Goal: Task Accomplishment & Management: Manage account settings

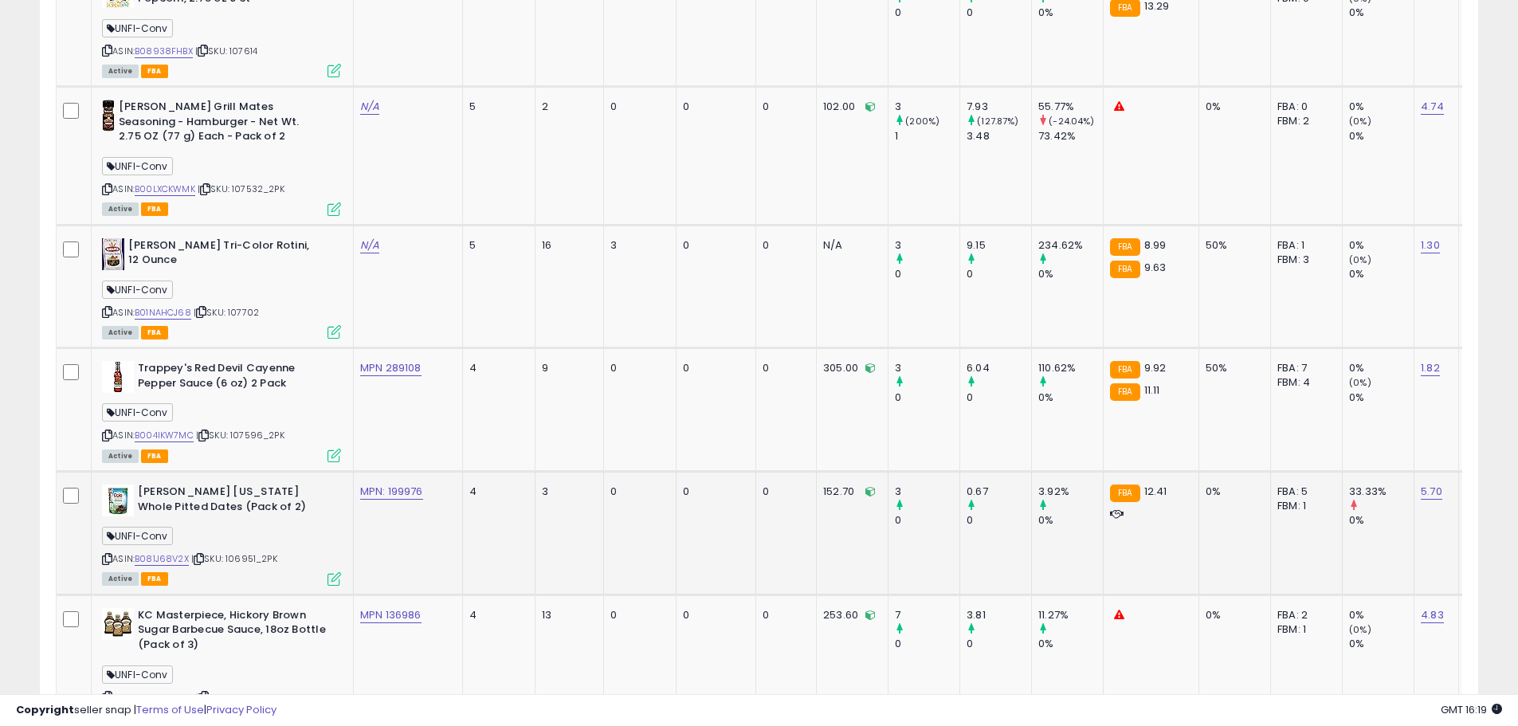
scroll to position [3689, 0]
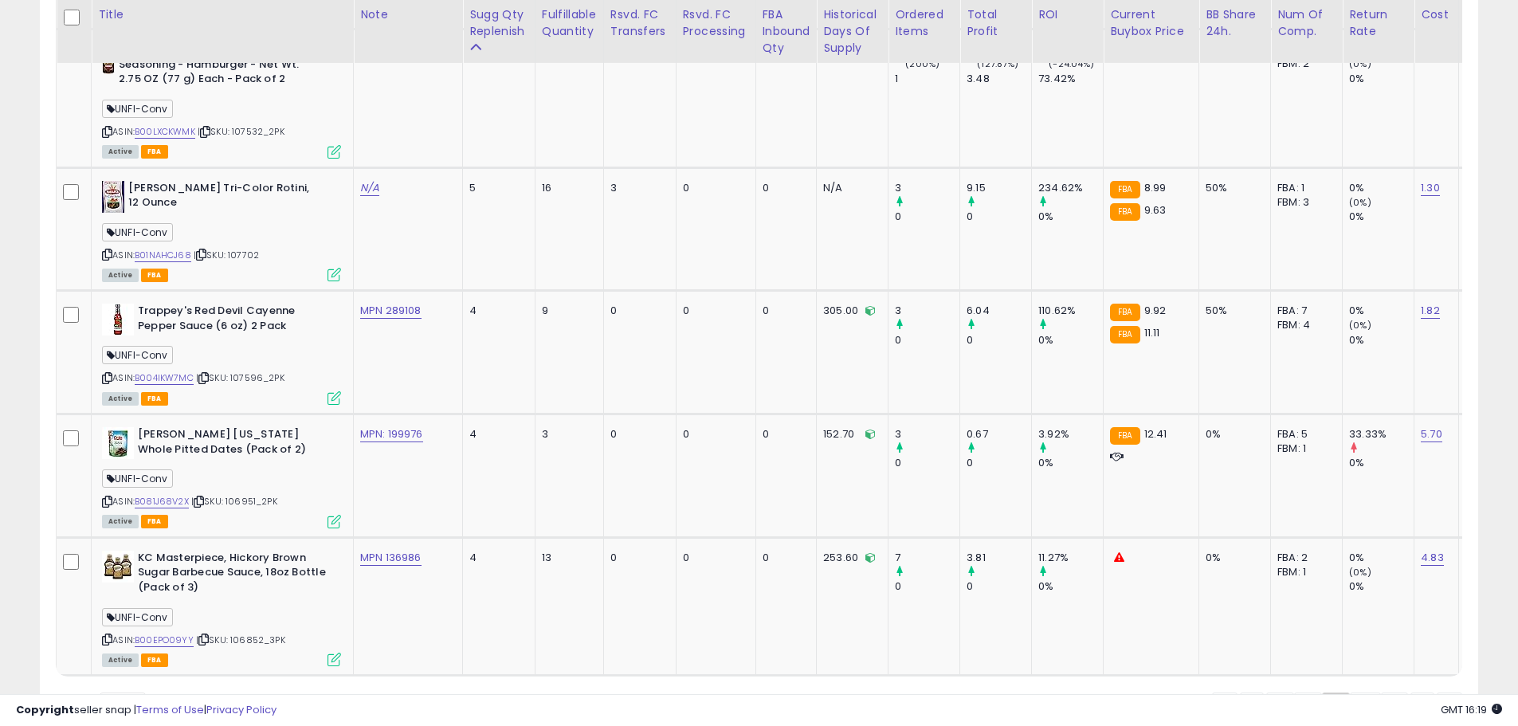
click at [1363, 693] on link "10" at bounding box center [1365, 706] width 31 height 27
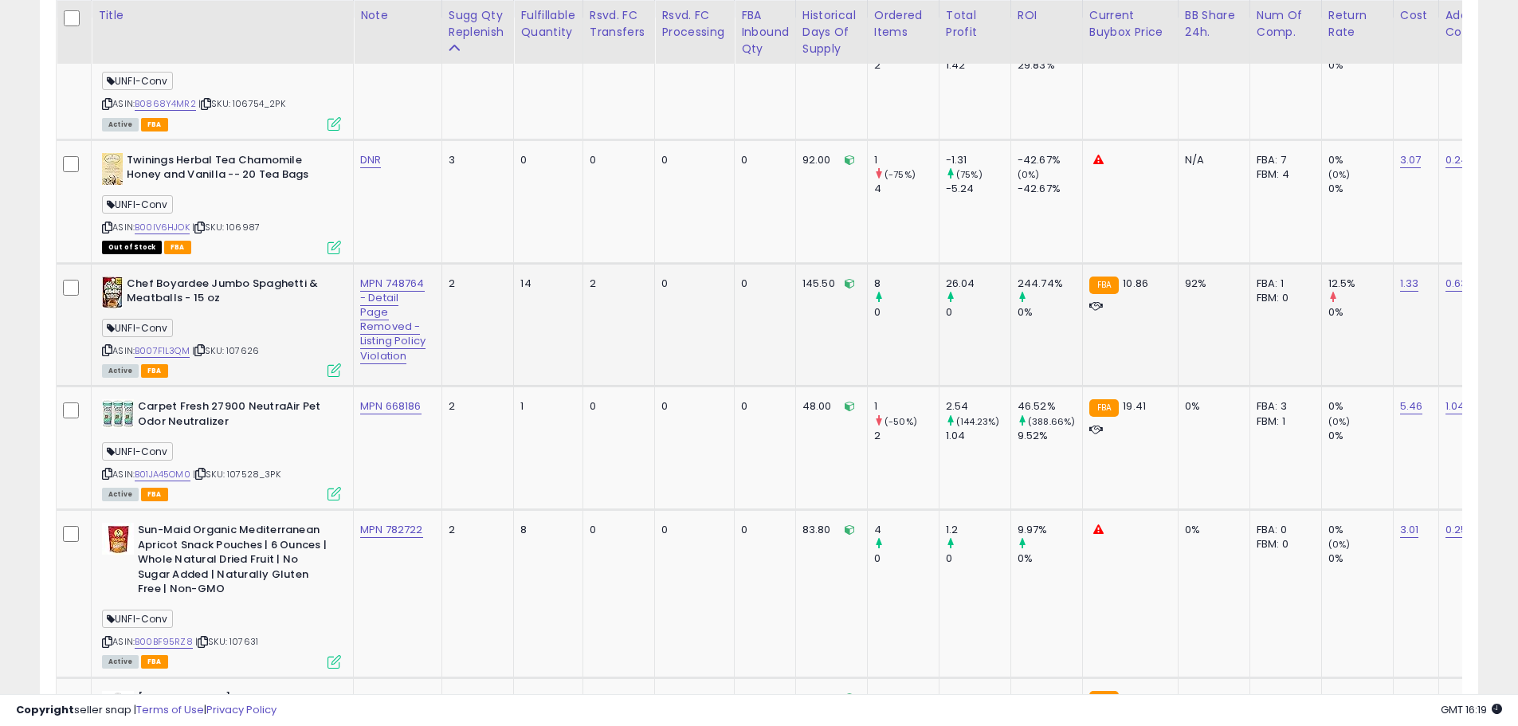
scroll to position [980, 0]
click at [172, 223] on link "B00IV6HJOK" at bounding box center [162, 227] width 55 height 14
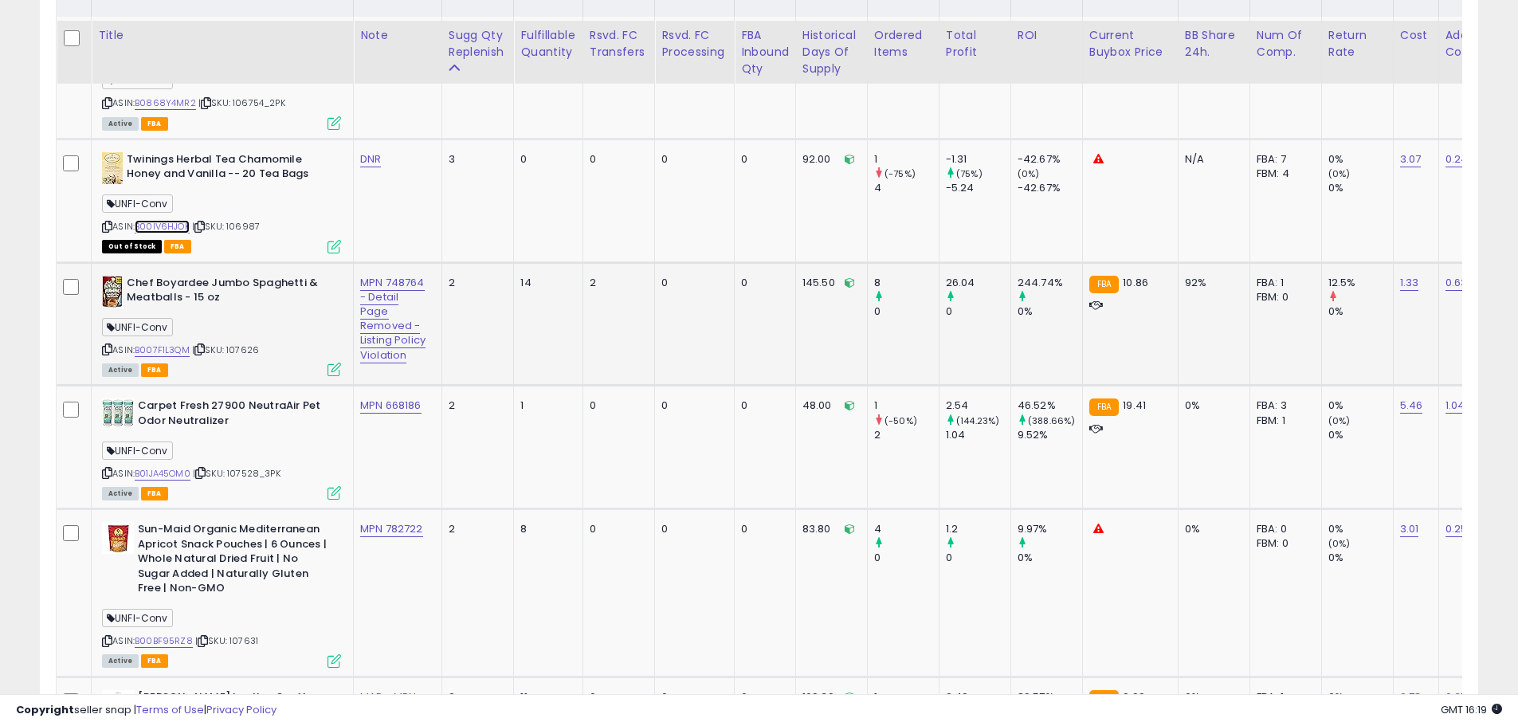
scroll to position [1059, 0]
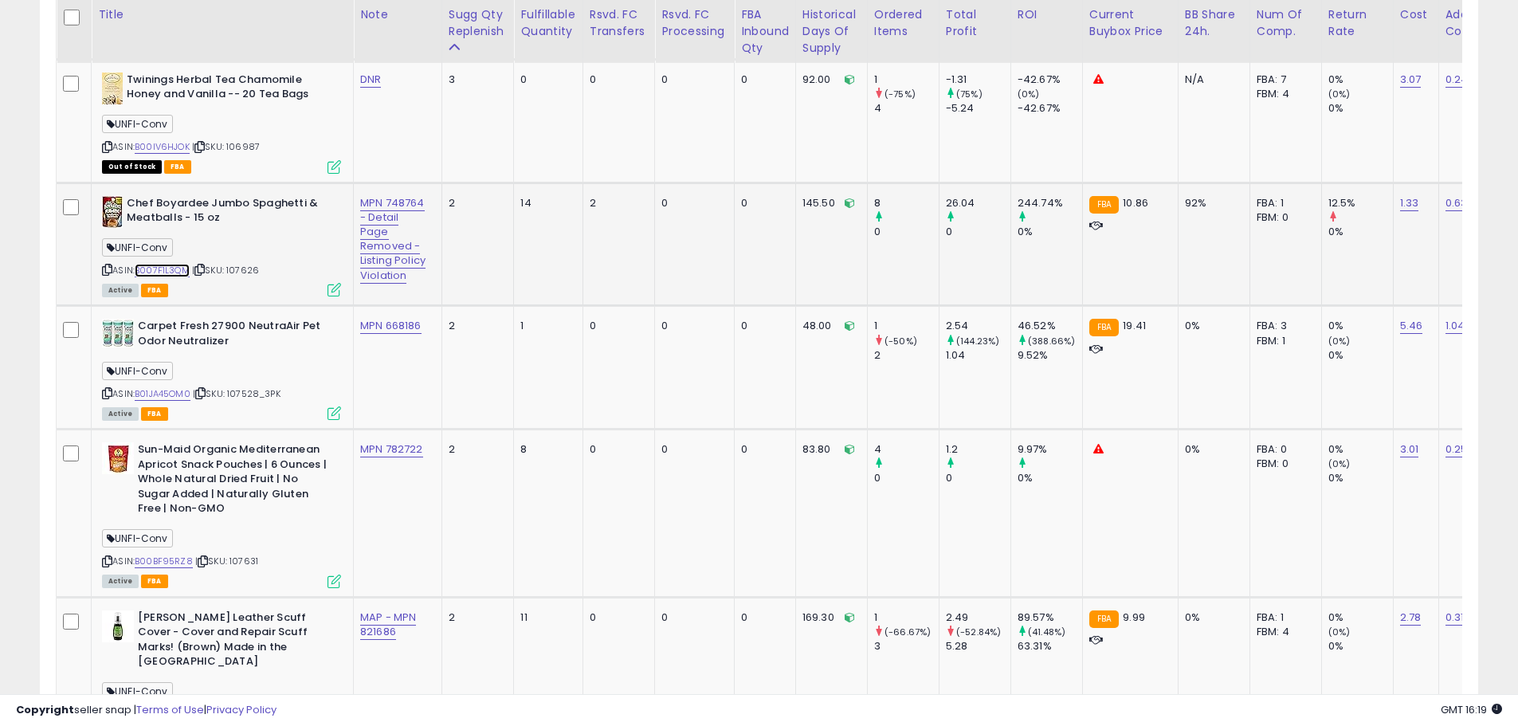
click at [178, 269] on link "B007F1L3QM" at bounding box center [162, 271] width 55 height 14
click at [406, 247] on link "MPN 748764 - Detail Page Removed - Listing Policy Violation" at bounding box center [392, 239] width 65 height 88
drag, startPoint x: 300, startPoint y: 163, endPoint x: 448, endPoint y: 171, distance: 147.7
click at [449, 167] on div "**********" at bounding box center [394, 165] width 231 height 28
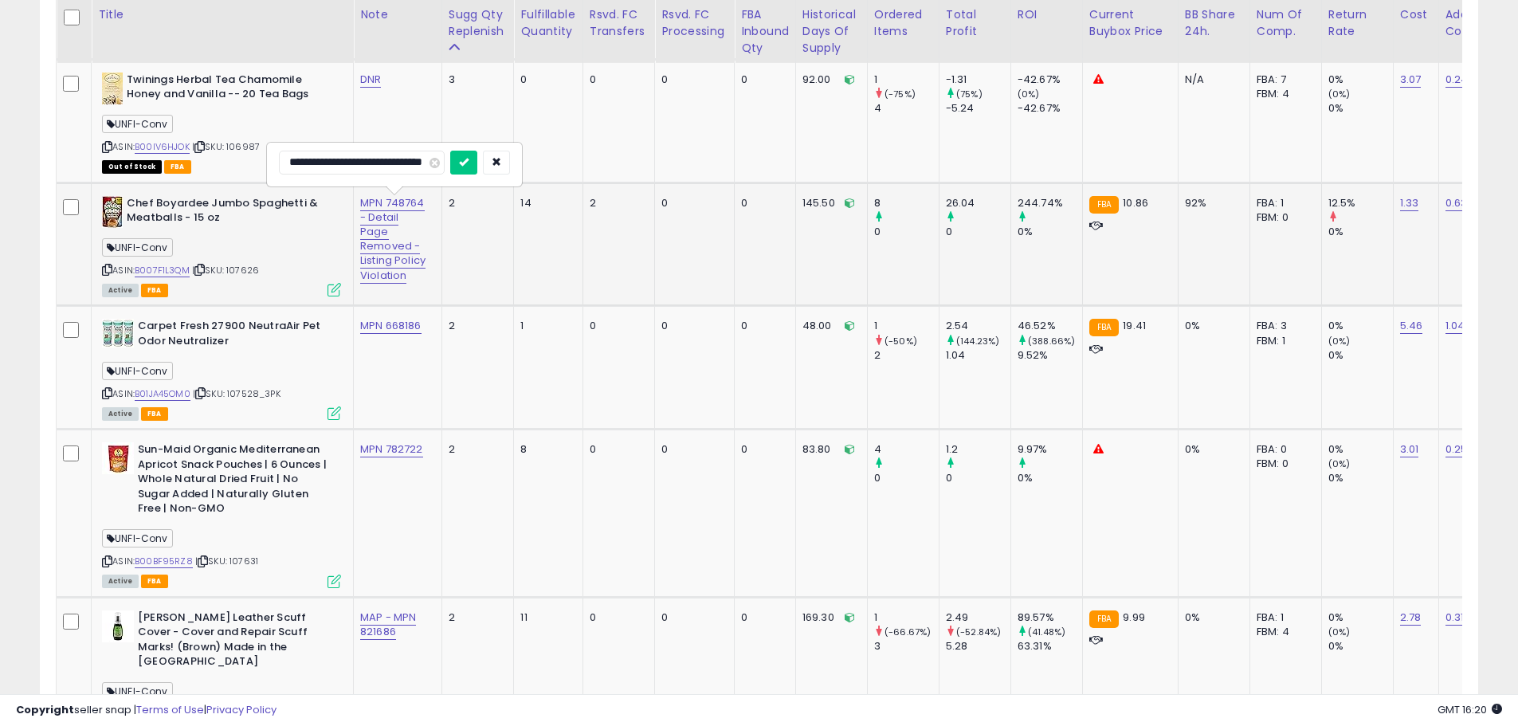
scroll to position [0, 57]
drag, startPoint x: 300, startPoint y: 166, endPoint x: 414, endPoint y: 165, distance: 114.0
click at [414, 165] on input "**********" at bounding box center [362, 163] width 166 height 24
type input "**********"
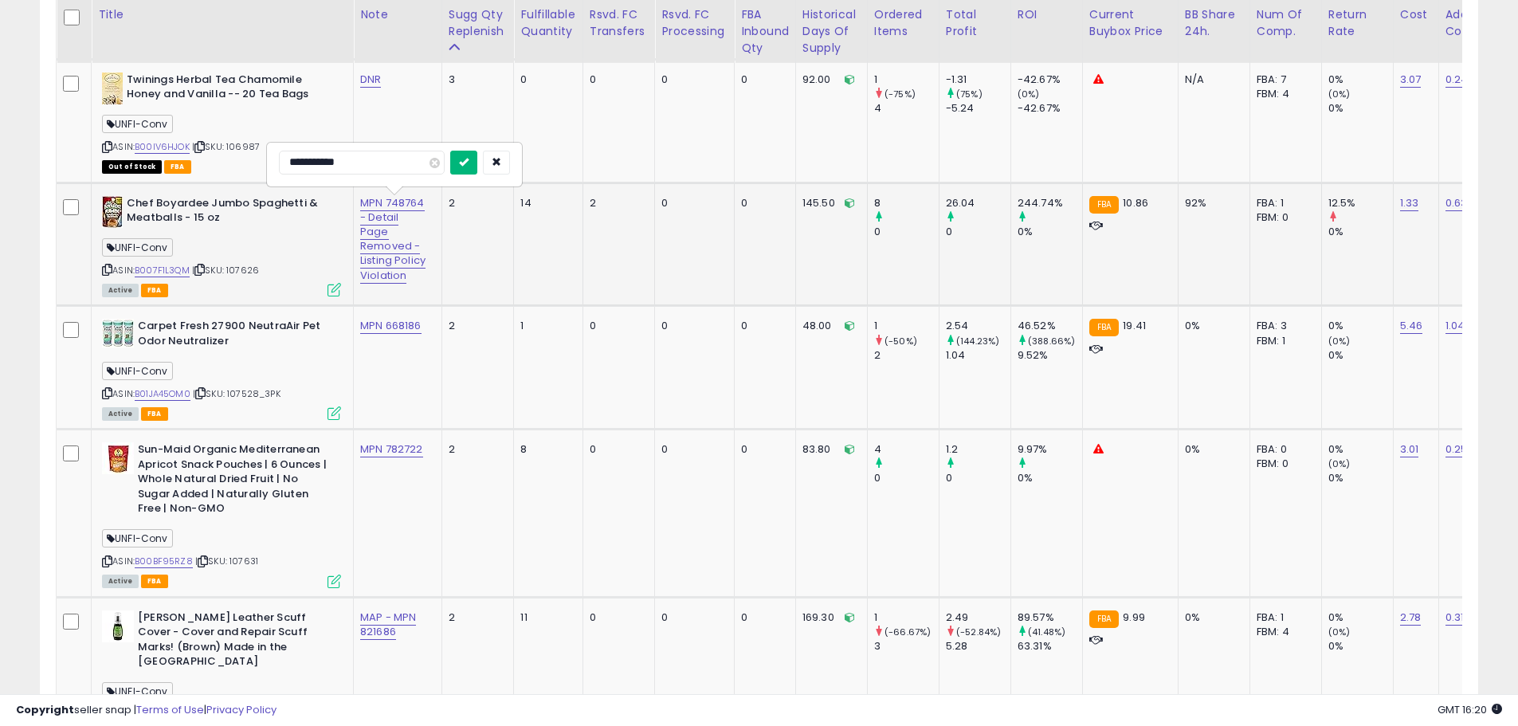
click at [464, 163] on icon "submit" at bounding box center [464, 162] width 10 height 10
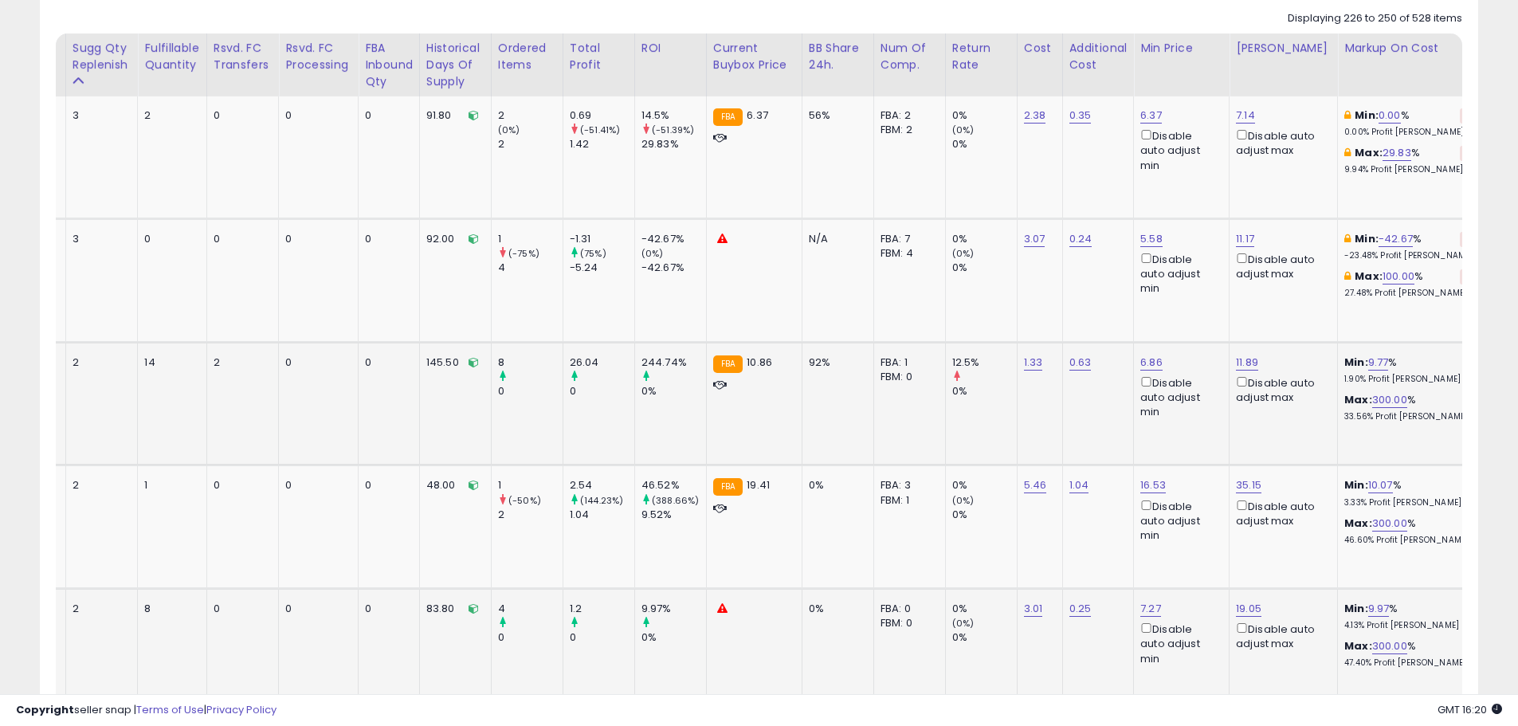
scroll to position [0, 378]
click at [1463, 236] on icon at bounding box center [1466, 239] width 7 height 8
click at [1463, 277] on icon at bounding box center [1466, 277] width 7 height 8
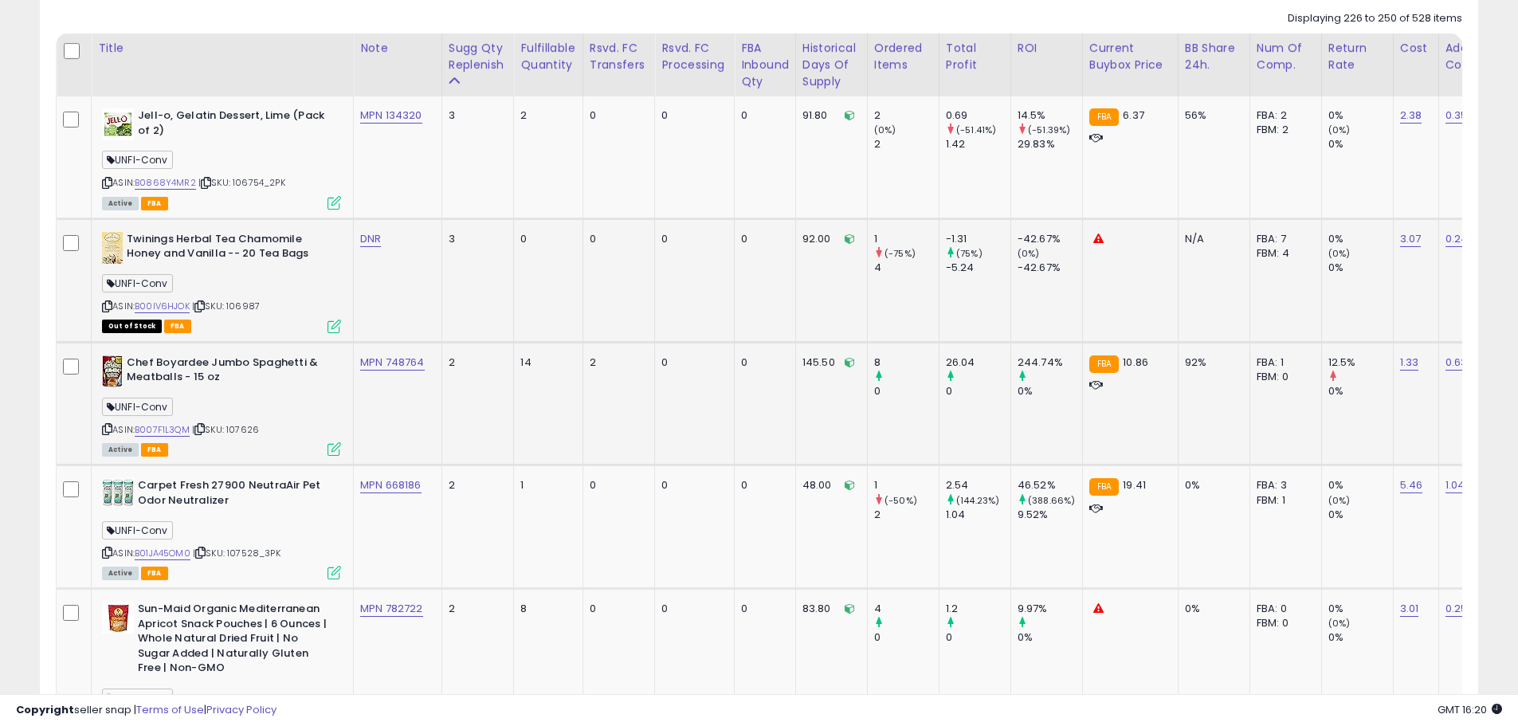
click at [259, 303] on span "| SKU: 106987" at bounding box center [226, 306] width 68 height 13
copy span "106987"
click at [366, 242] on link "DNR" at bounding box center [370, 239] width 21 height 16
drag, startPoint x: 313, startPoint y: 195, endPoint x: 240, endPoint y: 186, distance: 73.8
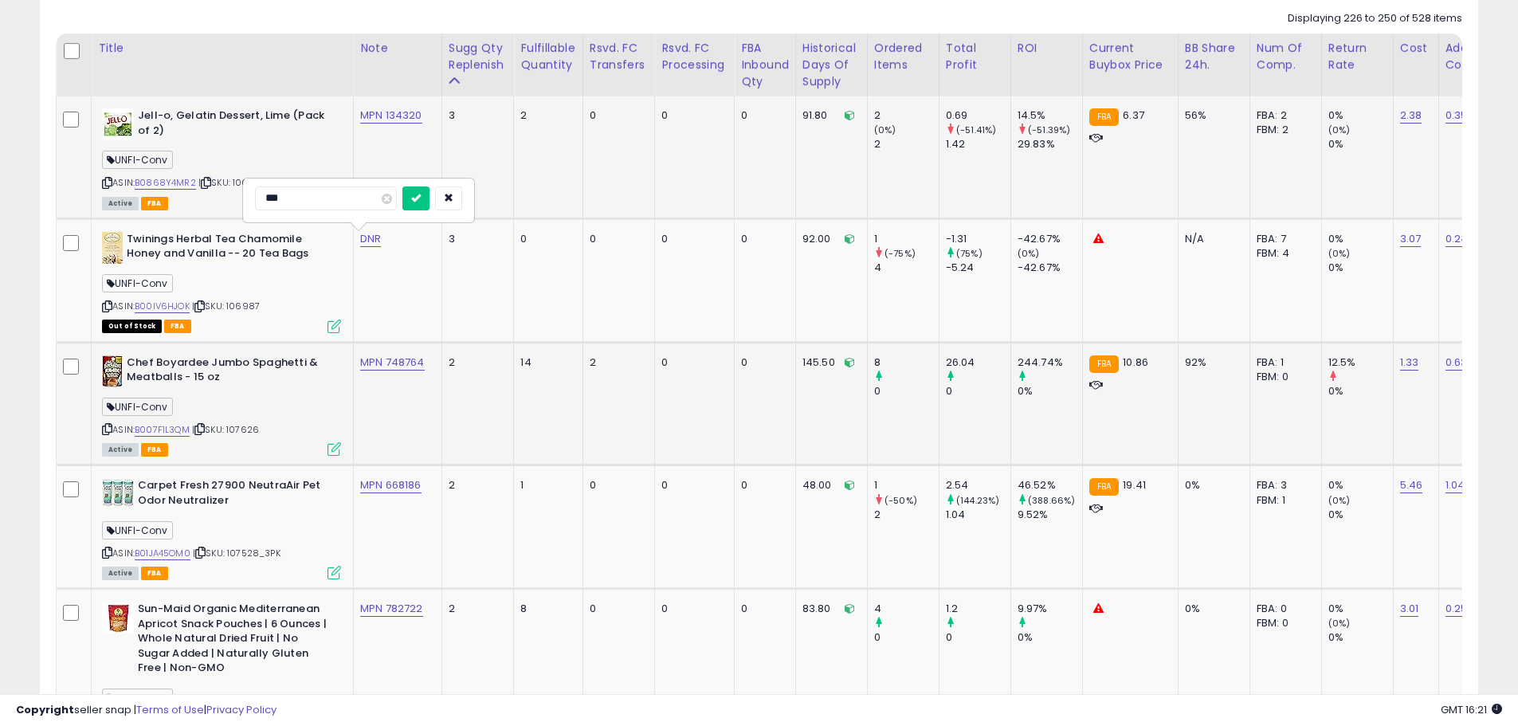
type input "**********"
click at [421, 200] on icon "submit" at bounding box center [416, 198] width 10 height 10
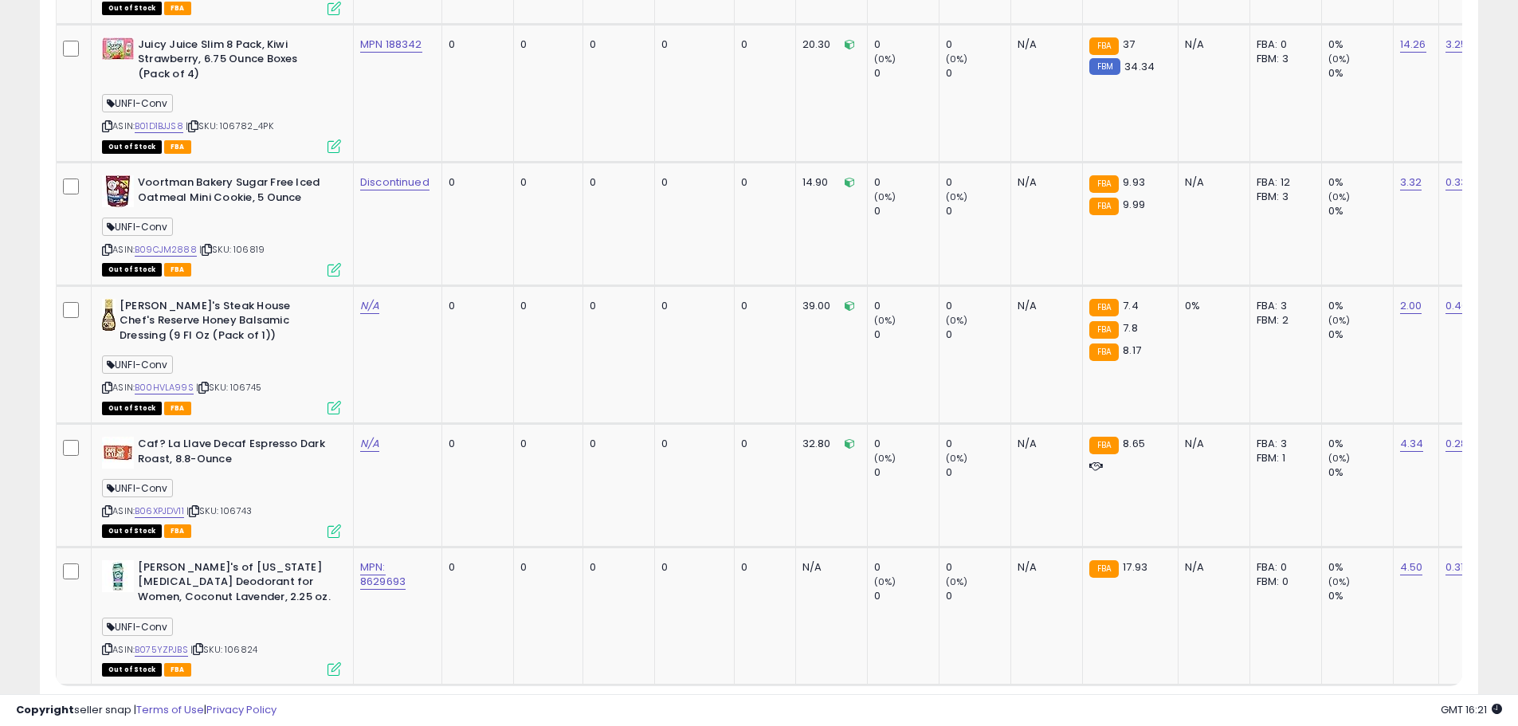
scroll to position [3696, 0]
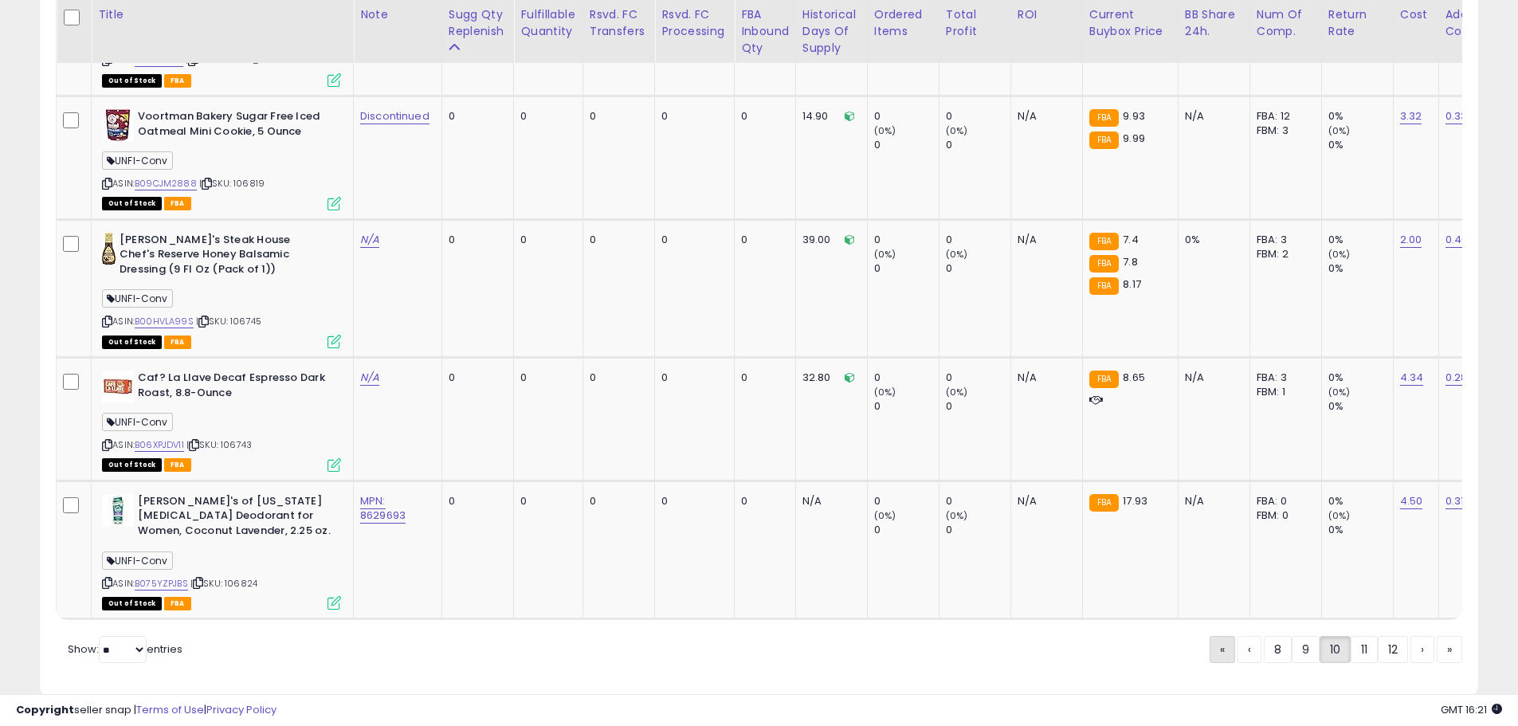
click at [1221, 636] on link "«" at bounding box center [1223, 649] width 26 height 27
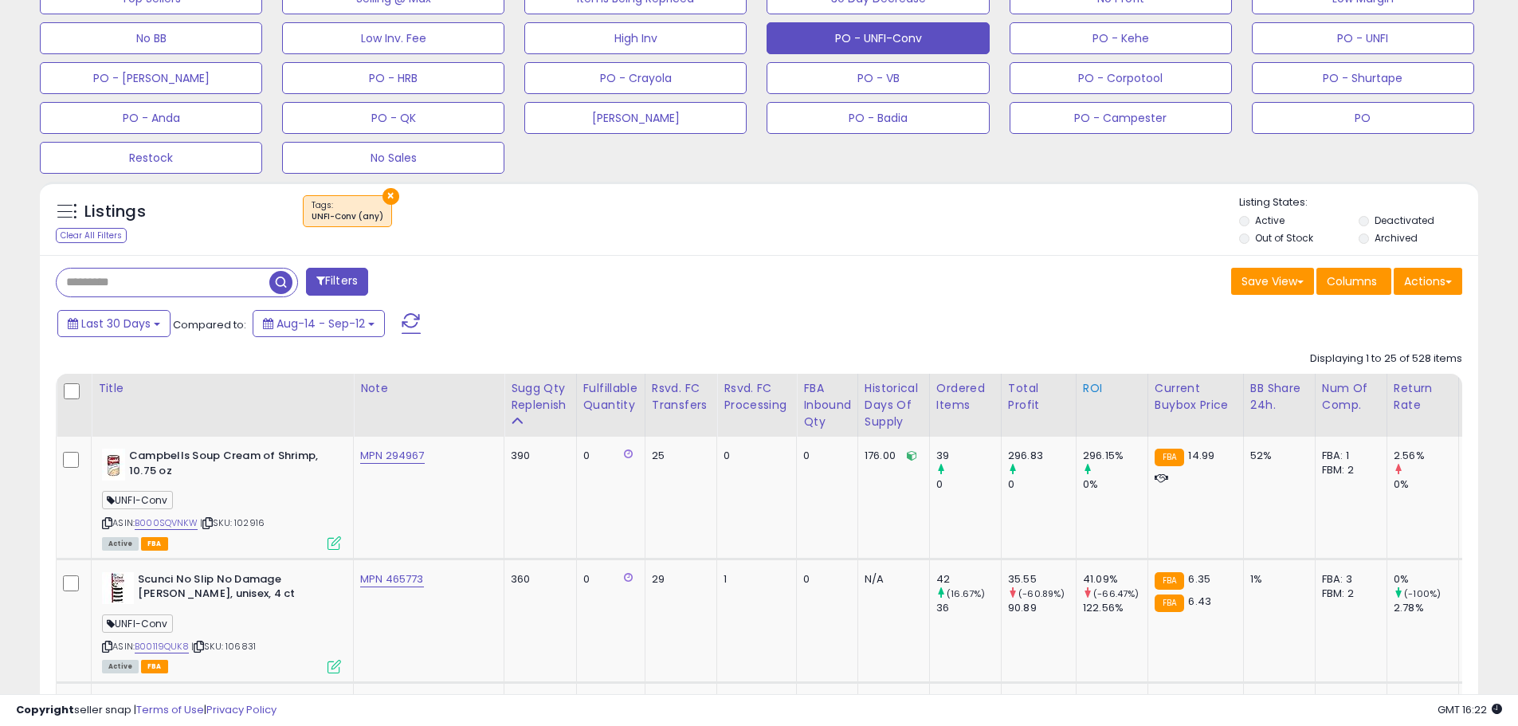
scroll to position [581, 0]
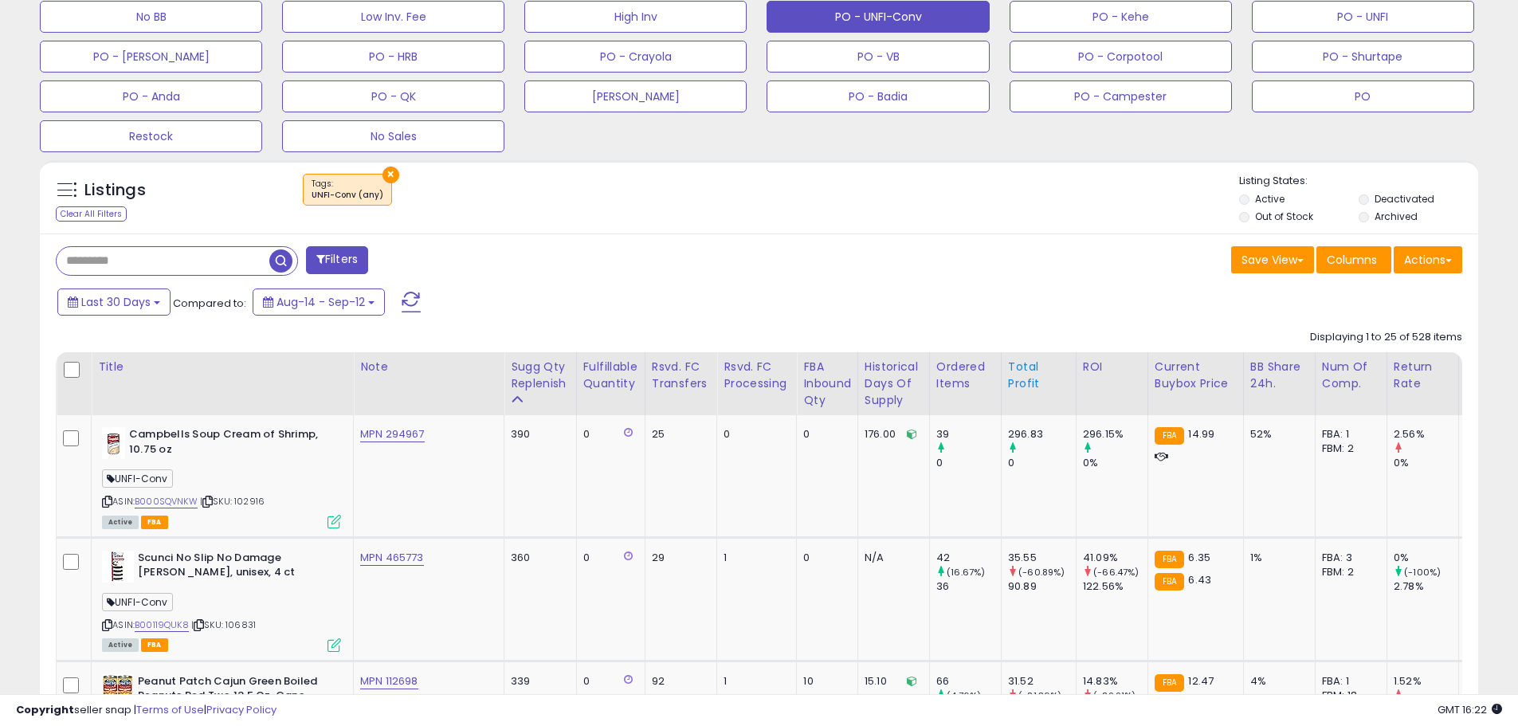
click at [1008, 378] on div "Total Profit" at bounding box center [1038, 375] width 61 height 33
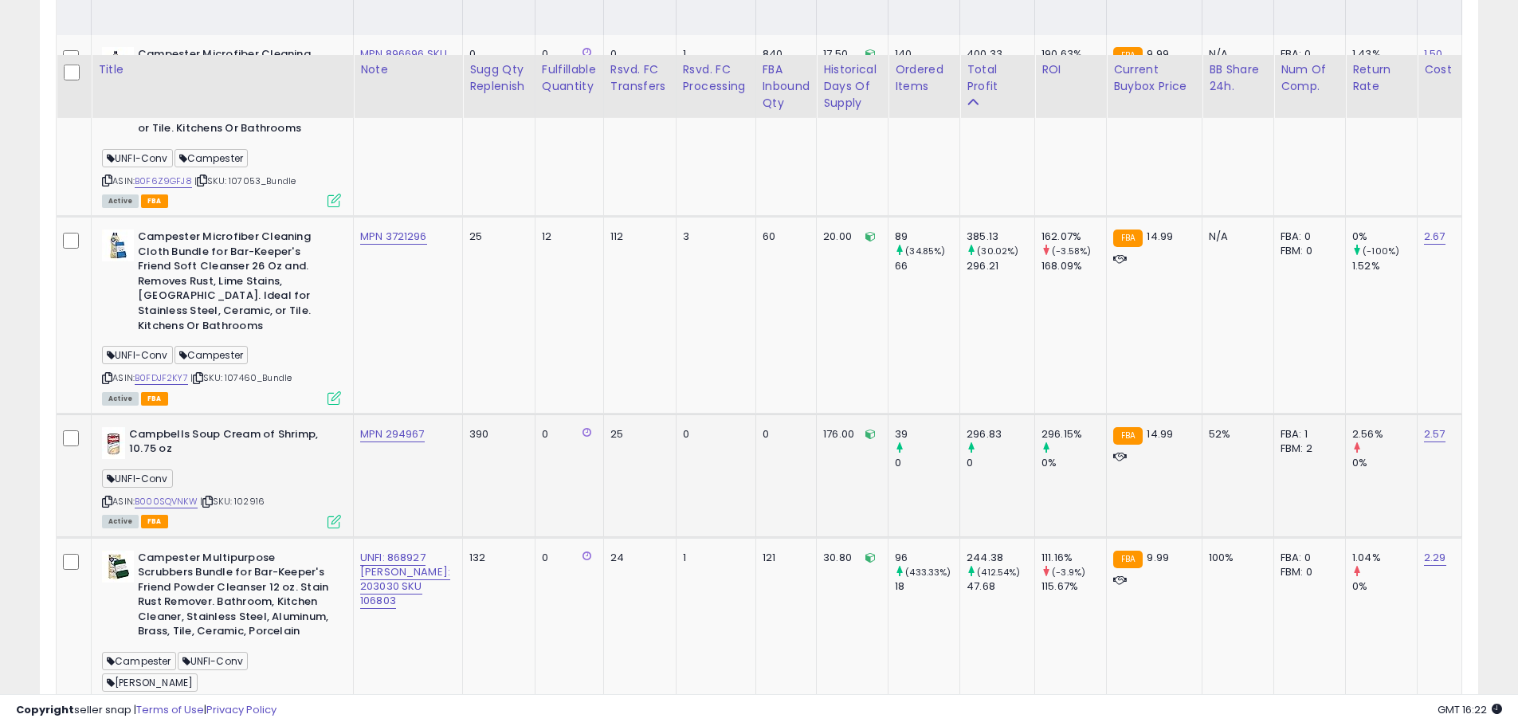
scroll to position [1059, 0]
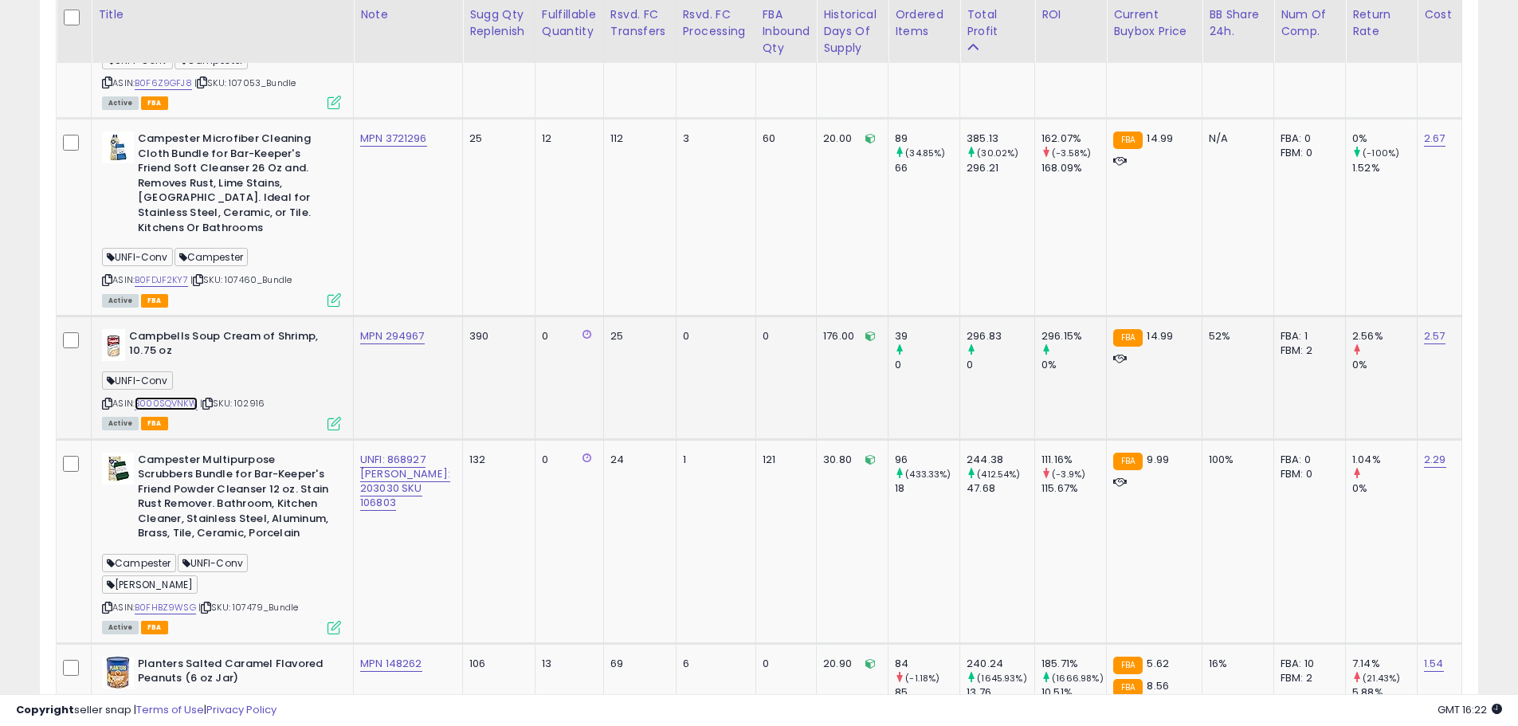
click at [175, 397] on link "B000SQVNKW" at bounding box center [166, 404] width 63 height 14
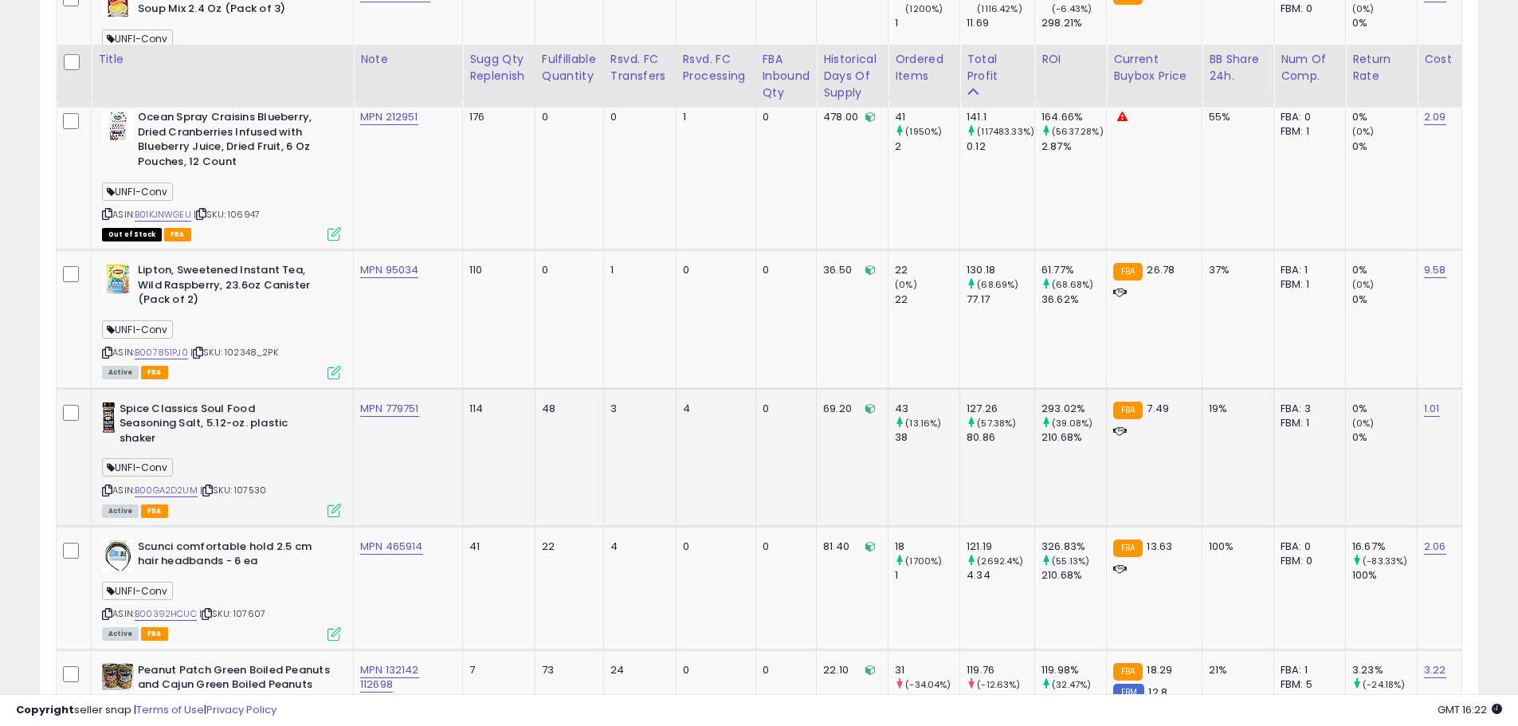
scroll to position [2175, 0]
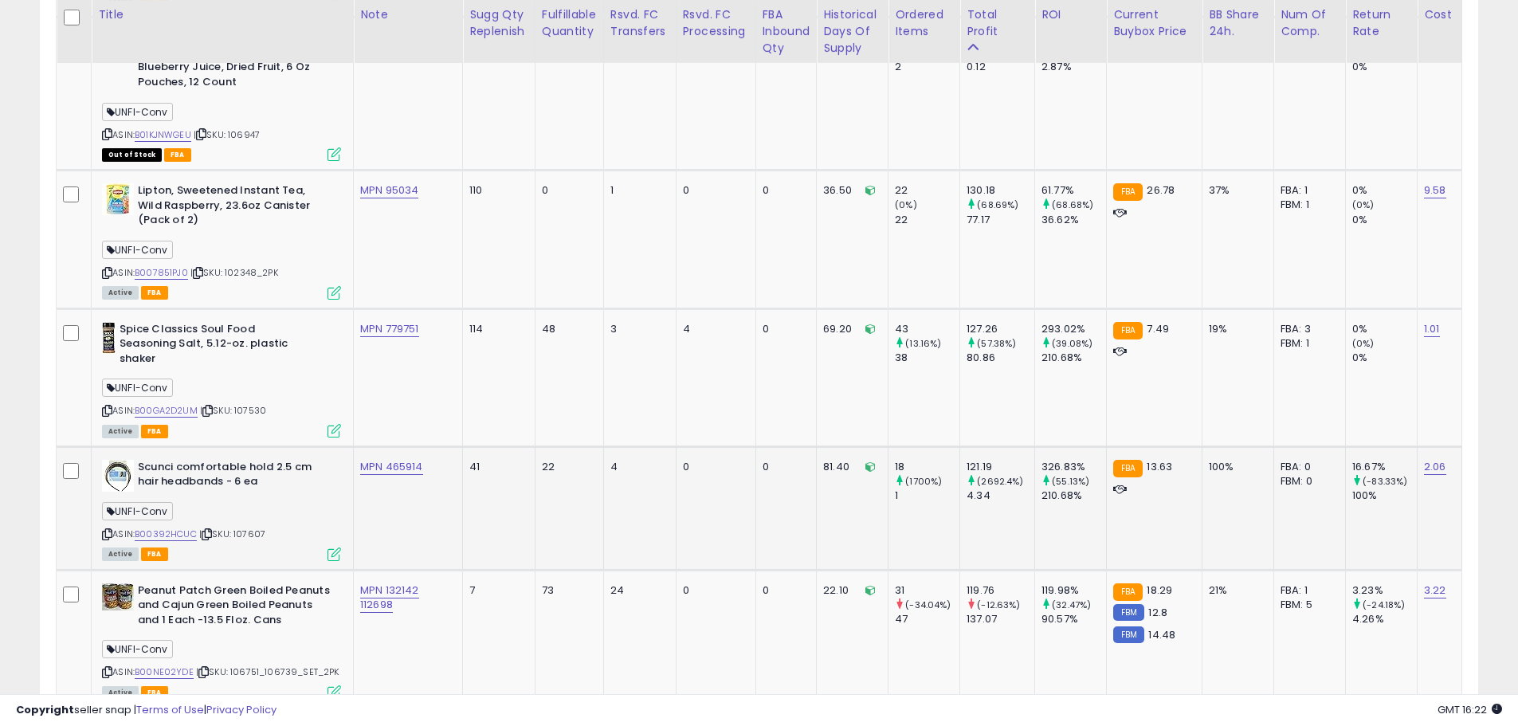
click at [406, 453] on td "MPN 465914" at bounding box center [408, 508] width 109 height 124
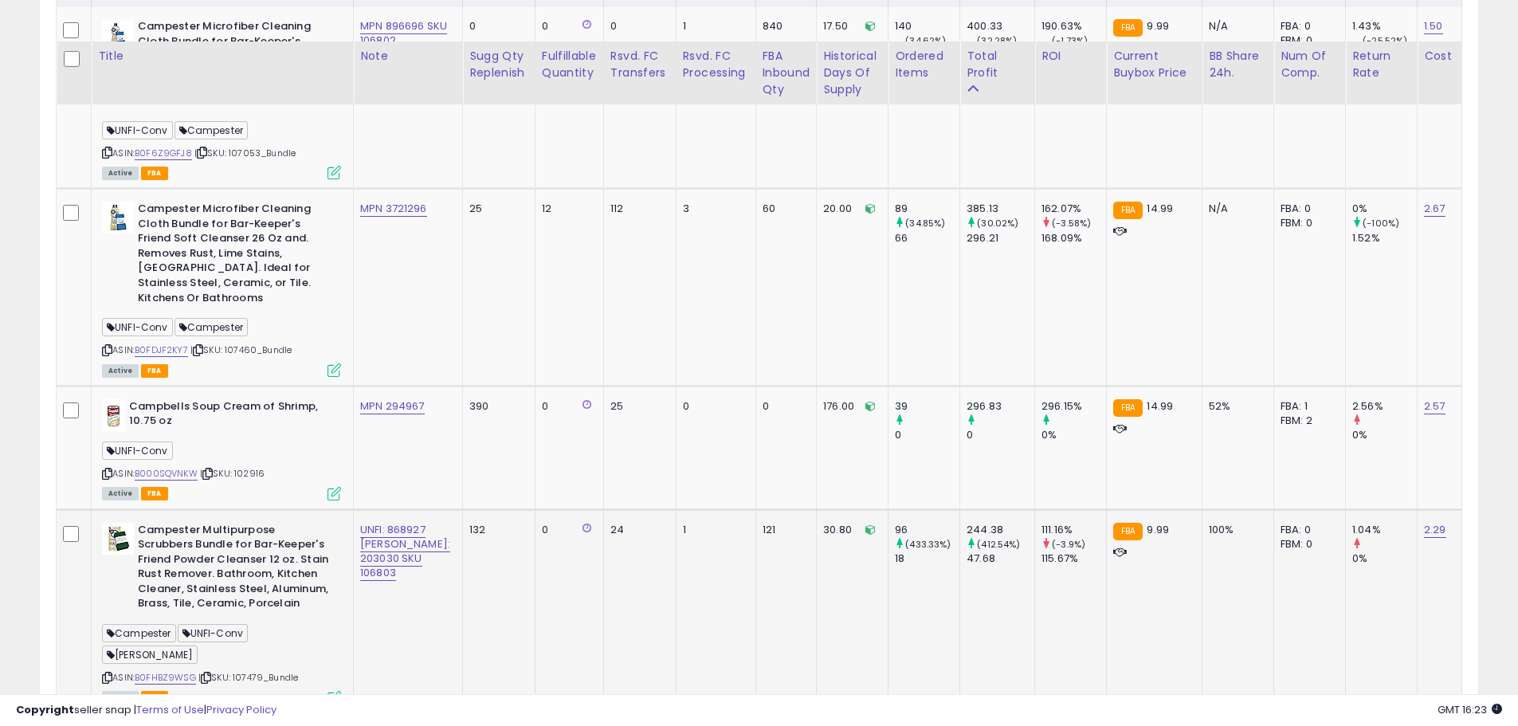
scroll to position [980, 0]
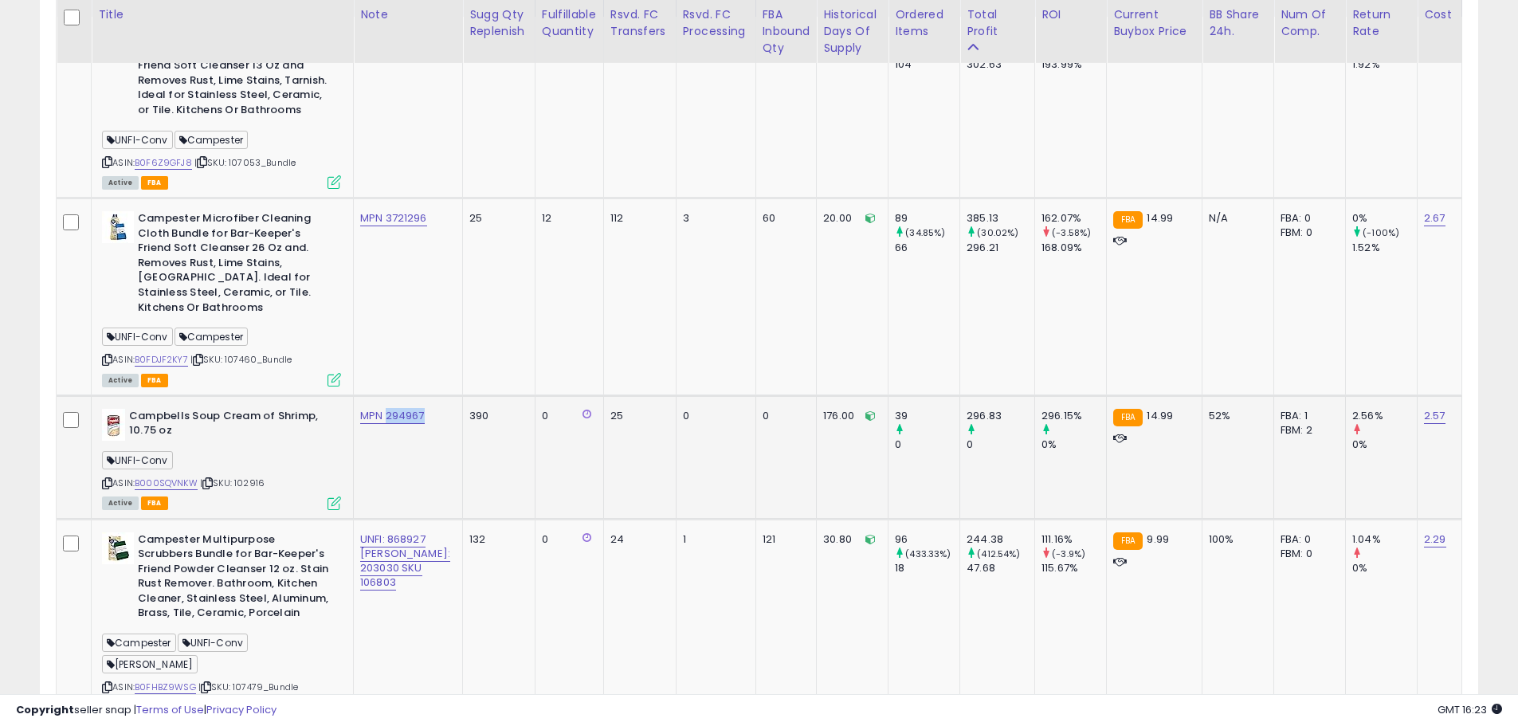
drag, startPoint x: 402, startPoint y: 416, endPoint x: 357, endPoint y: 415, distance: 45.4
click at [357, 415] on td "MPN 294967" at bounding box center [408, 457] width 109 height 124
copy link "294967"
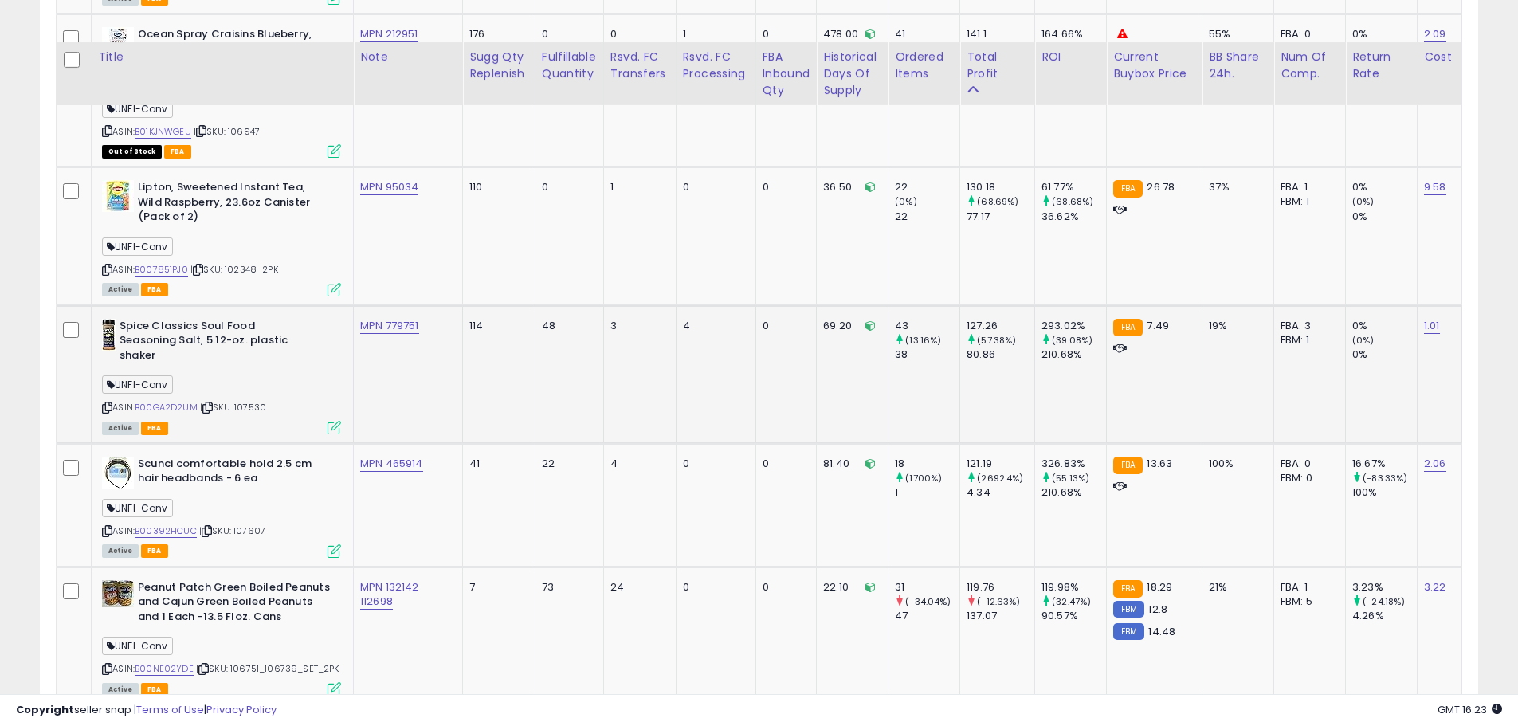
scroll to position [2255, 0]
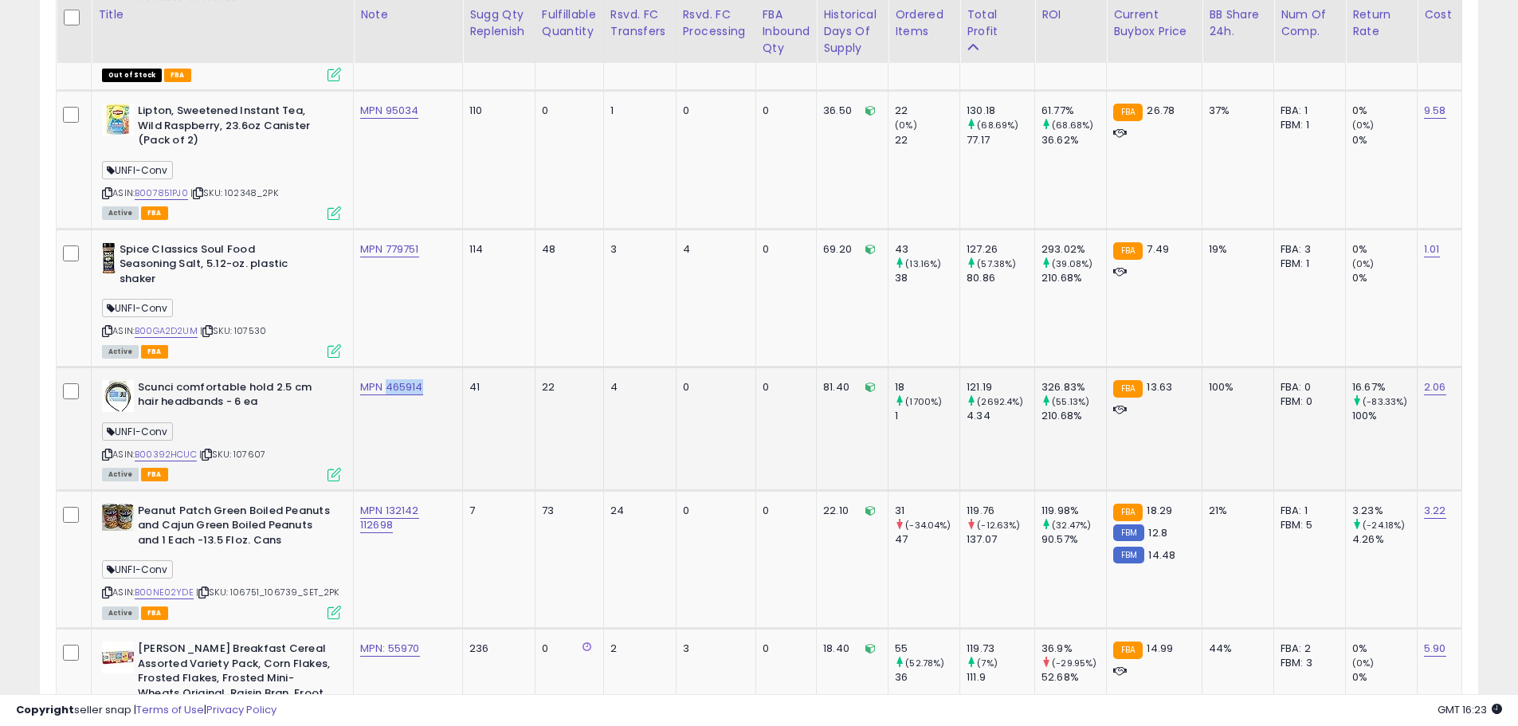
drag, startPoint x: 402, startPoint y: 351, endPoint x: 361, endPoint y: 363, distance: 42.4
click at [361, 367] on td "MPN 465914" at bounding box center [408, 429] width 109 height 124
copy link "465914"
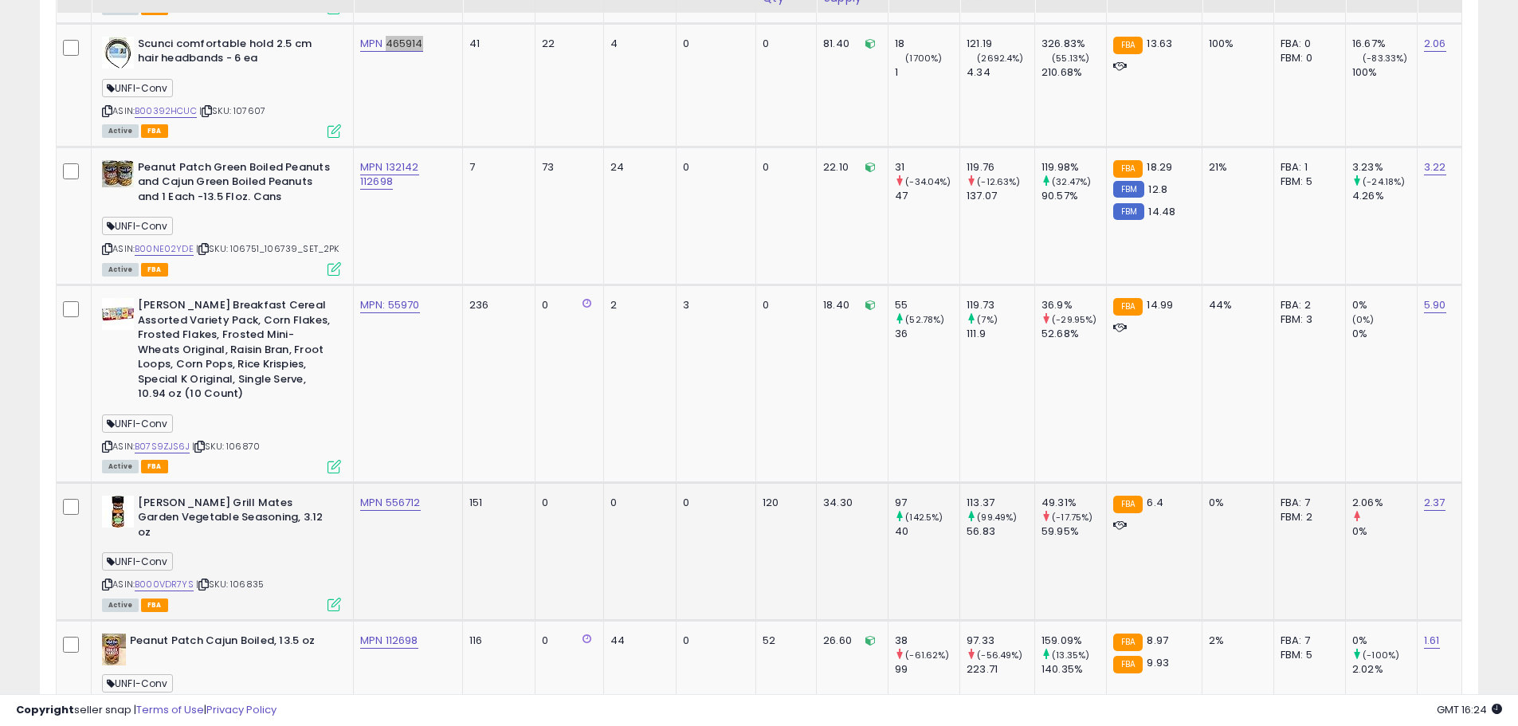
scroll to position [2494, 0]
